Goal: Task Accomplishment & Management: Manage account settings

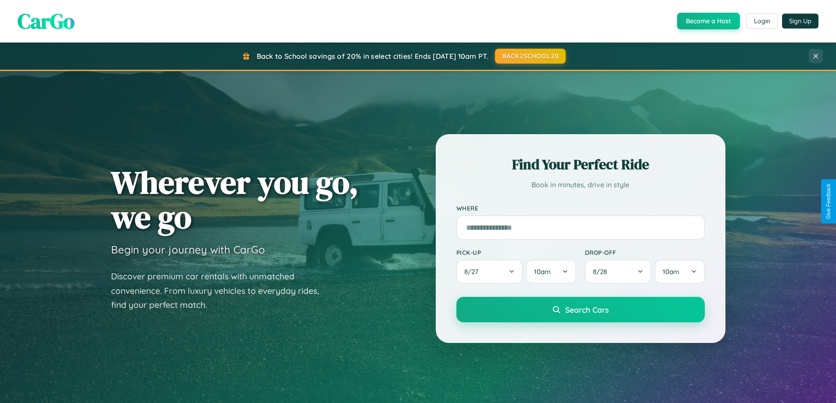
scroll to position [378, 0]
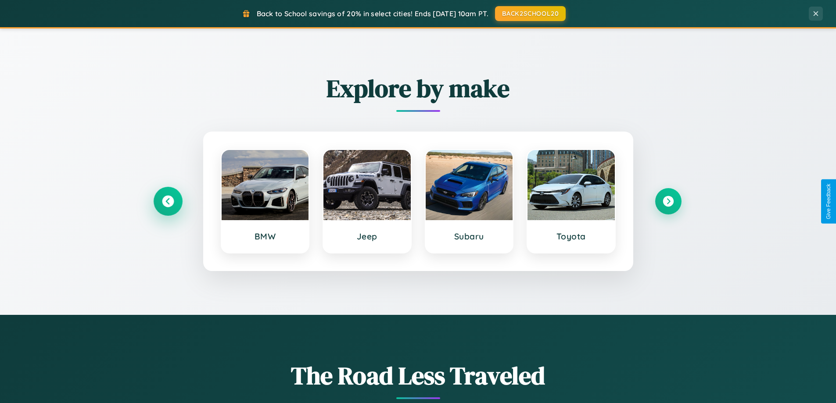
click at [168, 201] on icon at bounding box center [168, 202] width 12 height 12
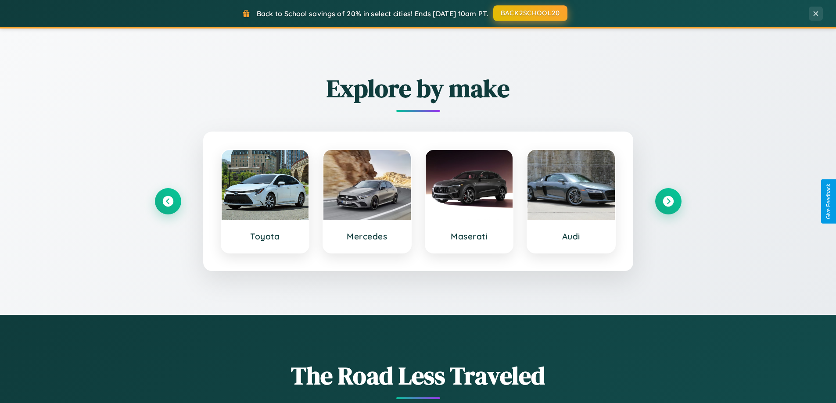
click at [529, 13] on button "BACK2SCHOOL20" at bounding box center [530, 13] width 74 height 16
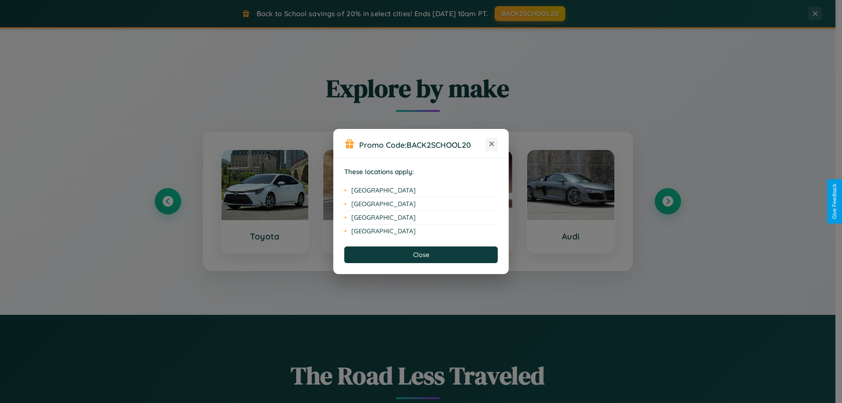
click at [492, 144] on icon at bounding box center [491, 144] width 5 height 5
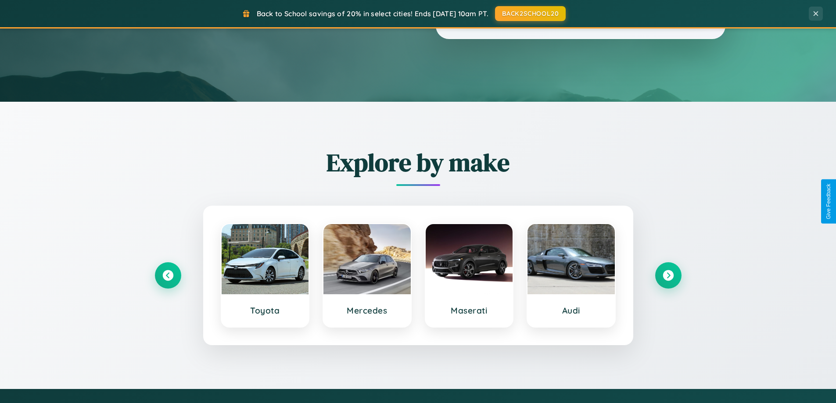
scroll to position [0, 0]
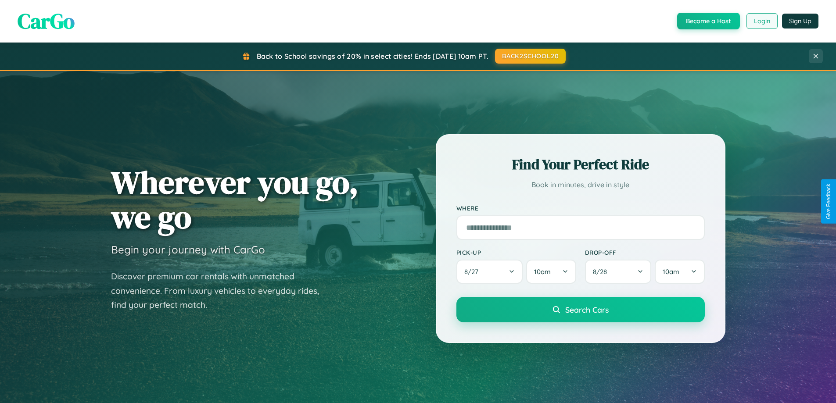
click at [761, 21] on button "Login" at bounding box center [761, 21] width 31 height 16
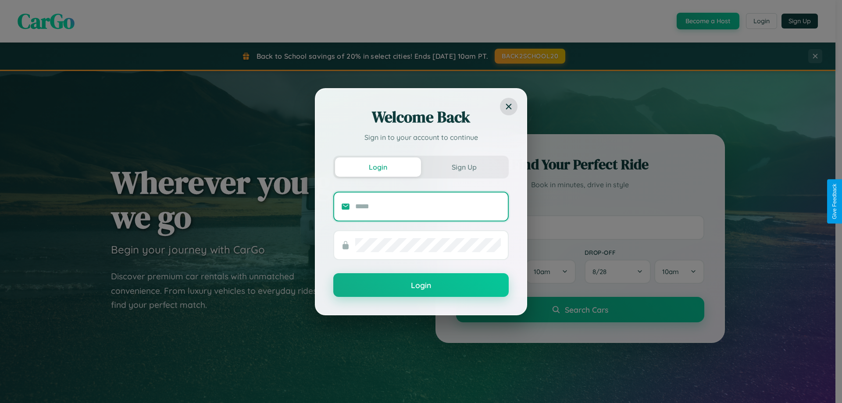
click at [428, 206] on input "text" at bounding box center [428, 207] width 146 height 14
type input "**********"
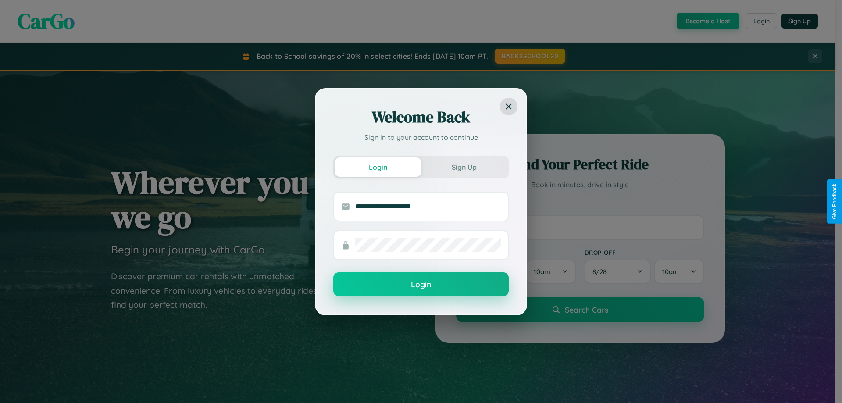
click at [421, 285] on button "Login" at bounding box center [420, 284] width 175 height 24
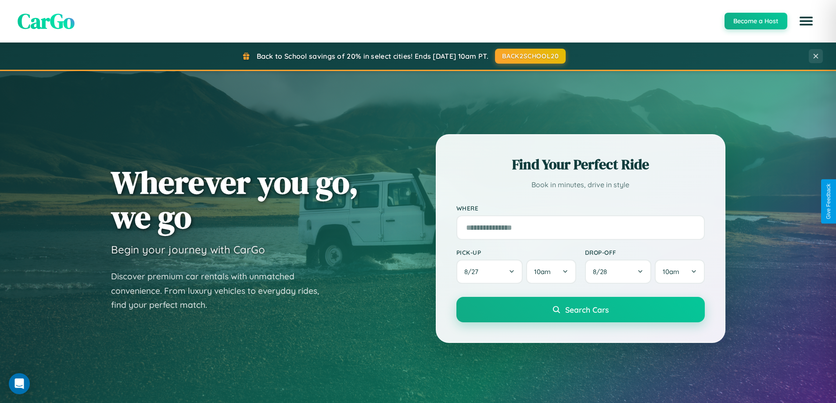
scroll to position [26, 0]
